Goal: Transaction & Acquisition: Purchase product/service

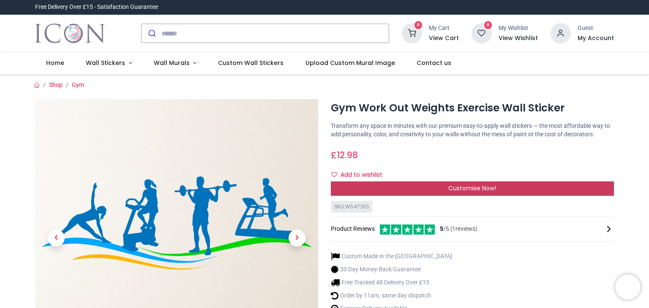
click at [367, 182] on div "Customise Now!" at bounding box center [472, 189] width 283 height 14
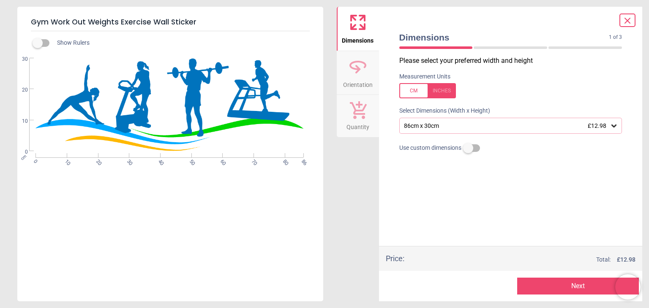
click at [422, 127] on div "86cm x 30cm £12.98" at bounding box center [506, 126] width 207 height 7
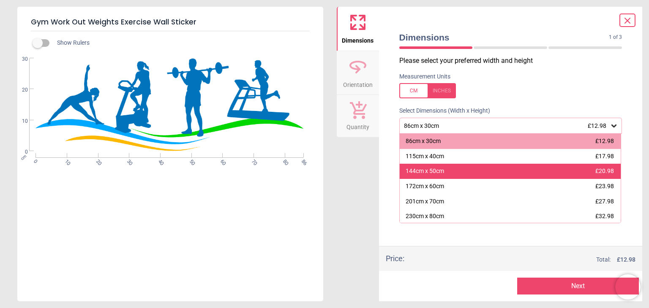
click at [473, 166] on div "144cm x 50cm £20.98" at bounding box center [510, 171] width 221 height 15
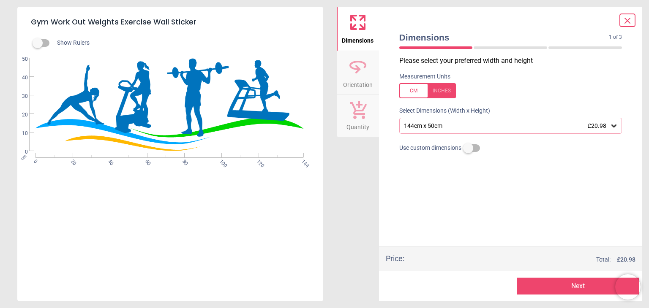
click at [492, 123] on div "144cm x 50cm £20.98" at bounding box center [506, 126] width 207 height 7
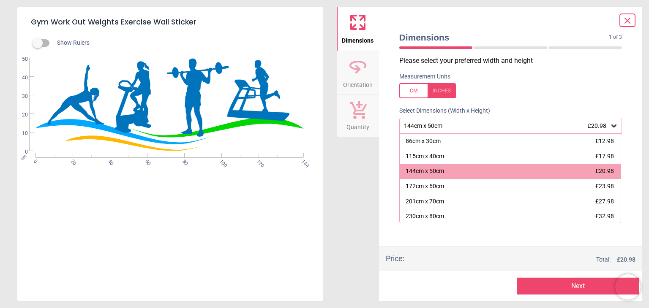
click at [489, 114] on div "Select Dimensions (Width x Height)" at bounding box center [511, 111] width 237 height 8
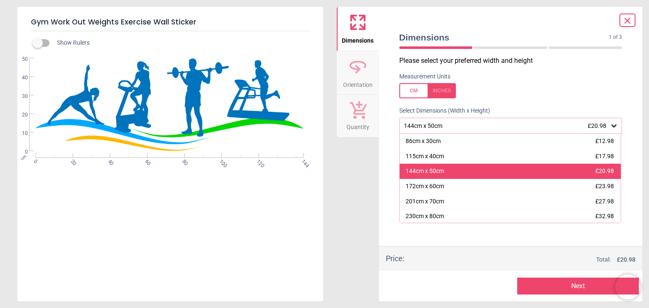
click at [463, 168] on div "144cm x 50cm £20.98" at bounding box center [510, 171] width 221 height 15
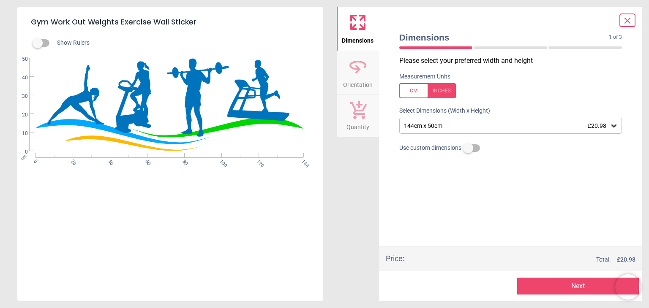
click at [335, 251] on div "Gym Work Out Weights Exercise Wall Sticker Show Rulers cm 0 20 40 60 80 100 120…" at bounding box center [324, 154] width 649 height 308
click at [629, 22] on icon at bounding box center [627, 20] width 5 height 5
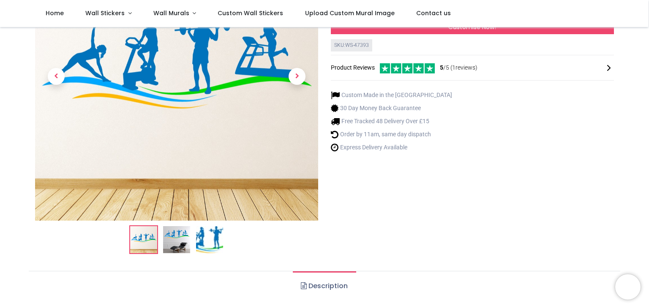
scroll to position [110, 0]
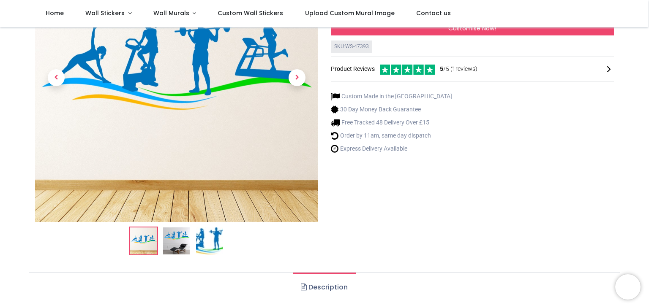
click at [179, 238] on img at bounding box center [176, 241] width 27 height 27
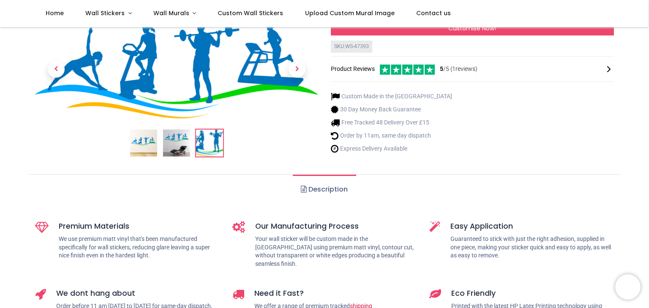
scroll to position [116, 0]
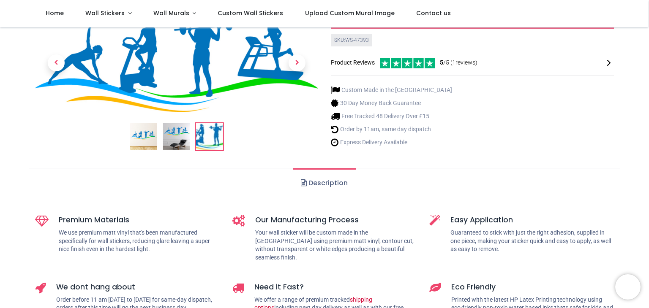
click at [180, 123] on img at bounding box center [176, 136] width 27 height 27
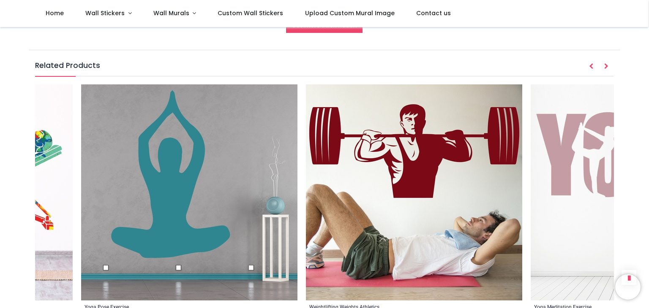
scroll to position [0, 3433]
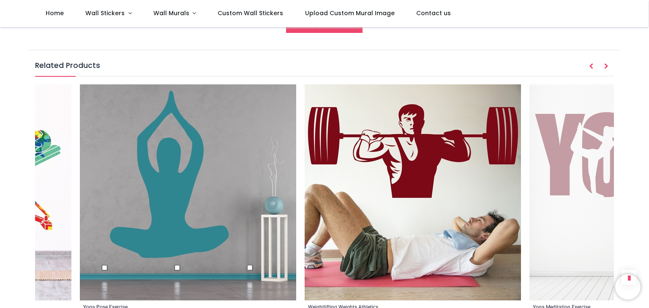
click at [223, 195] on img at bounding box center [188, 193] width 216 height 216
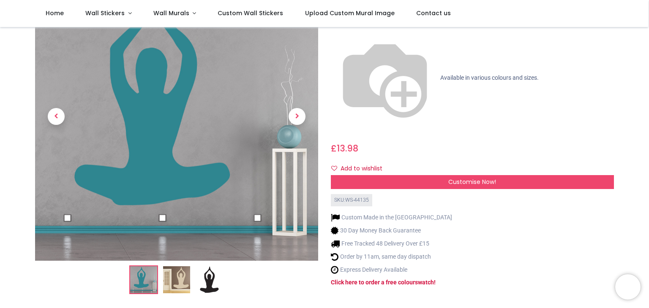
scroll to position [71, 0]
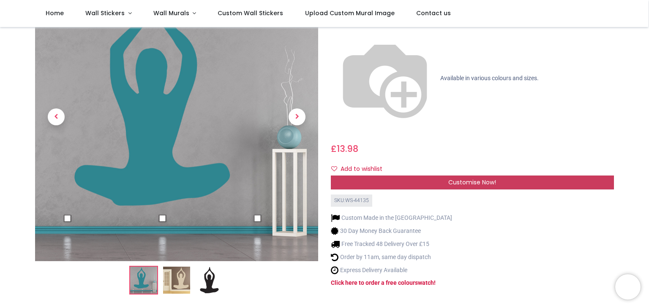
click at [455, 178] on span "Customise Now!" at bounding box center [472, 182] width 48 height 8
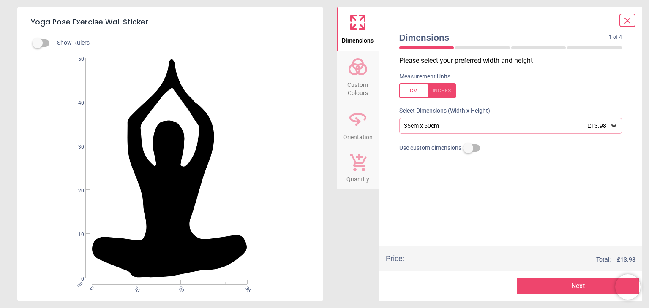
click at [441, 129] on div "35cm x 50cm £13.98" at bounding box center [510, 126] width 223 height 16
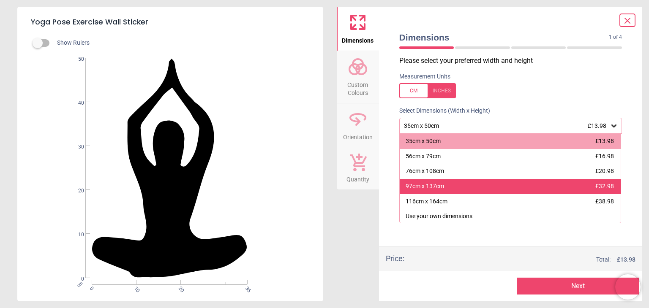
click at [436, 183] on div "97cm x 137cm" at bounding box center [425, 187] width 38 height 8
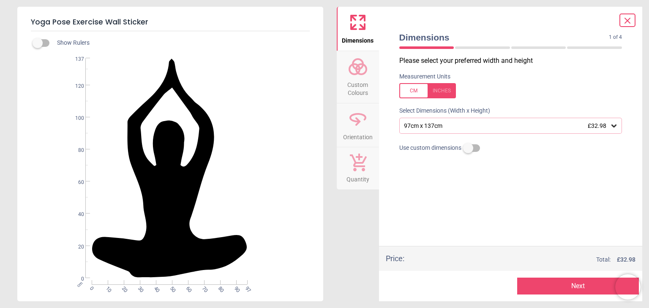
click at [631, 16] on icon at bounding box center [627, 21] width 10 height 10
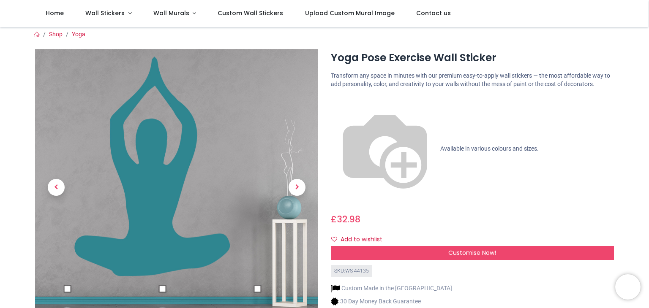
click at [256, 286] on img at bounding box center [176, 190] width 283 height 283
